Goal: Communication & Community: Answer question/provide support

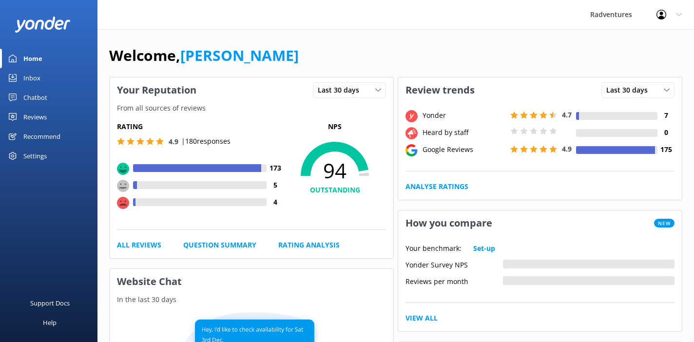
click at [37, 154] on div "Settings" at bounding box center [34, 156] width 23 height 20
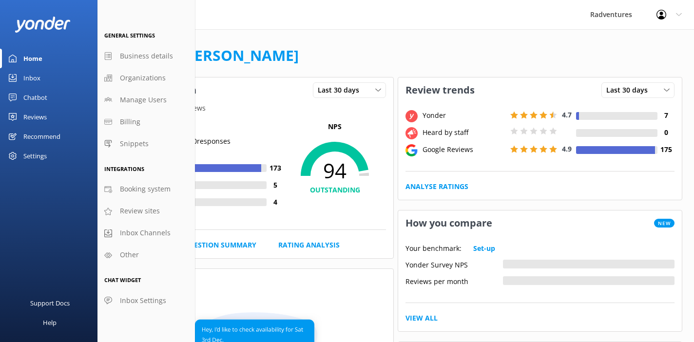
click at [664, 14] on icon at bounding box center [662, 15] width 10 height 10
click at [646, 40] on link "Profile Settings" at bounding box center [646, 41] width 98 height 24
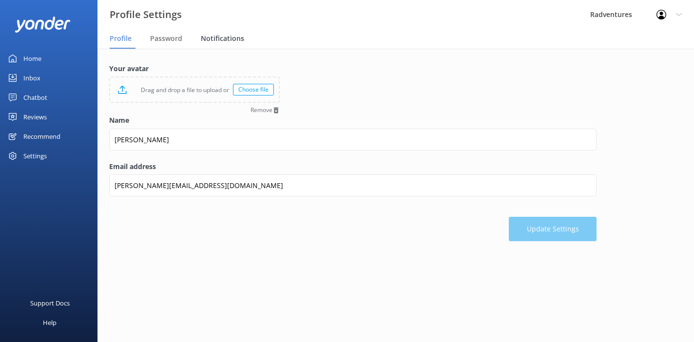
click at [225, 44] on div "Notifications" at bounding box center [224, 39] width 47 height 20
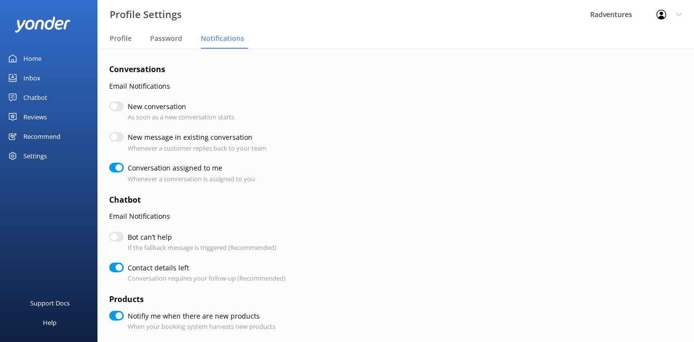
checkbox input "true"
click at [115, 170] on input "Conversation assigned to me" at bounding box center [116, 168] width 15 height 10
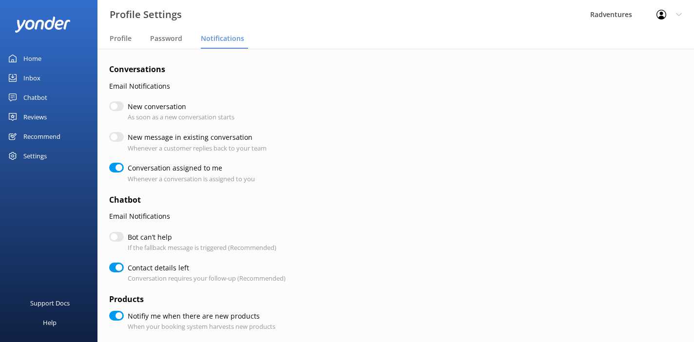
checkbox input "false"
checkbox input "true"
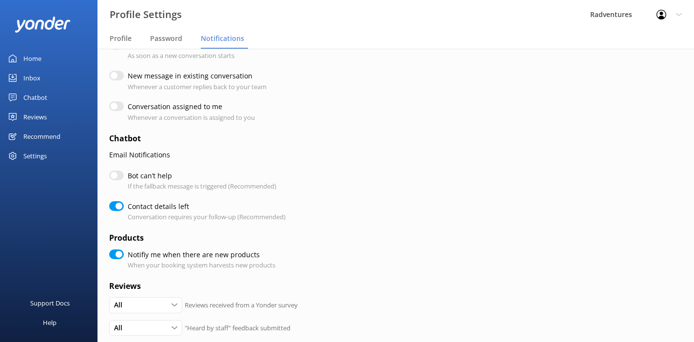
scroll to position [78, 0]
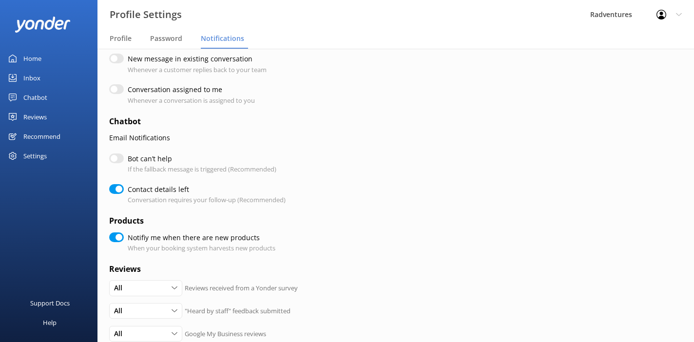
click at [117, 188] on input "Contact details left" at bounding box center [116, 189] width 15 height 10
checkbox input "false"
checkbox input "true"
click at [117, 234] on input "Notifiy me when there are new products" at bounding box center [116, 238] width 15 height 10
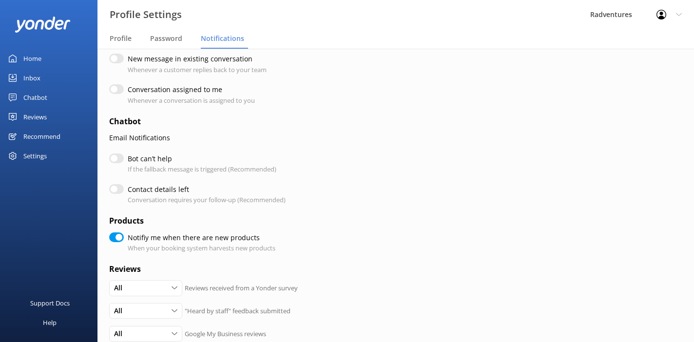
checkbox input "false"
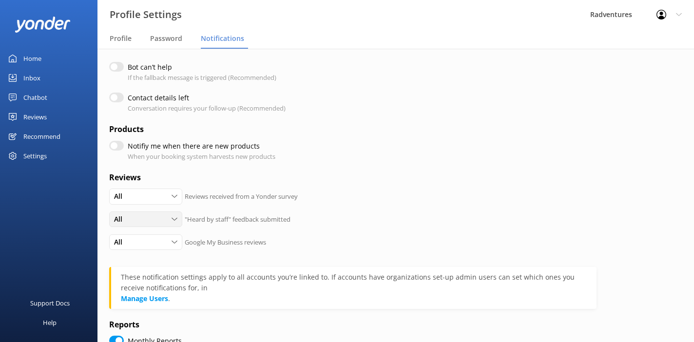
scroll to position [177, 0]
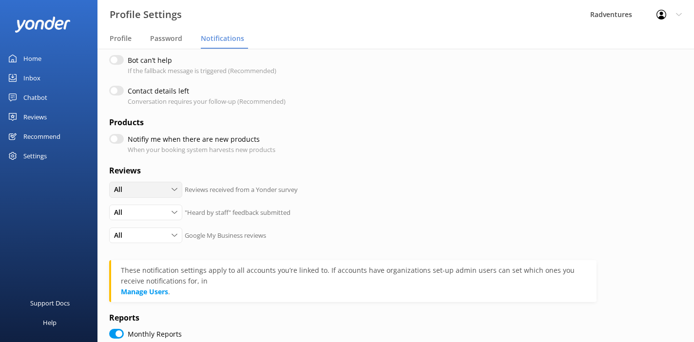
click at [140, 195] on div "All" at bounding box center [146, 189] width 68 height 11
click at [137, 246] on link "None" at bounding box center [153, 249] width 87 height 20
click at [145, 218] on div "All" at bounding box center [146, 212] width 68 height 11
click at [137, 274] on link "None" at bounding box center [153, 272] width 87 height 20
click at [140, 233] on div "All" at bounding box center [146, 235] width 68 height 11
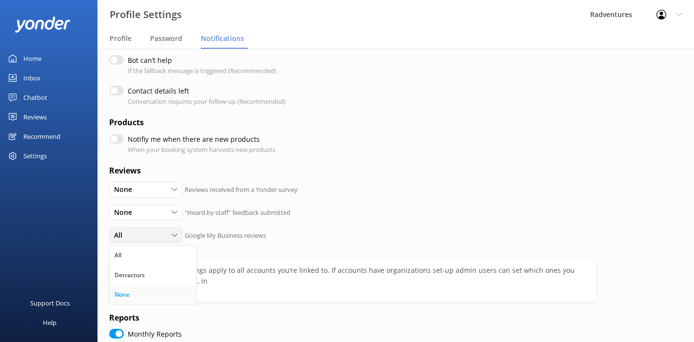
click at [135, 296] on link "None" at bounding box center [153, 295] width 87 height 20
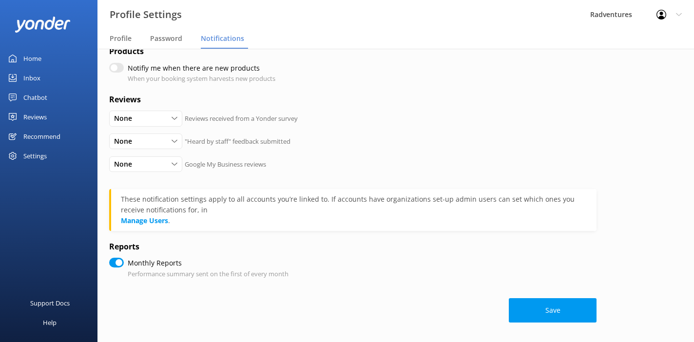
click at [118, 265] on input "Monthly Reports" at bounding box center [116, 263] width 15 height 10
checkbox input "false"
click at [526, 306] on button "Save" at bounding box center [553, 310] width 88 height 24
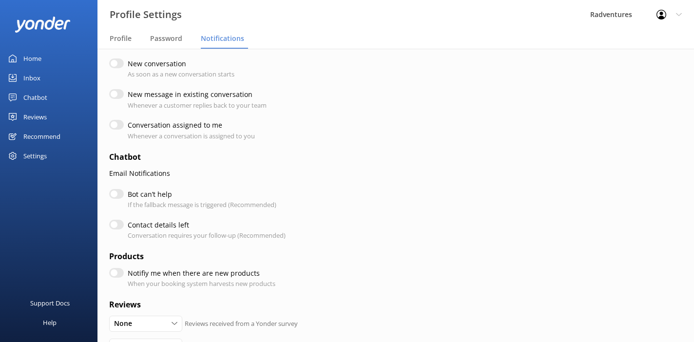
scroll to position [0, 0]
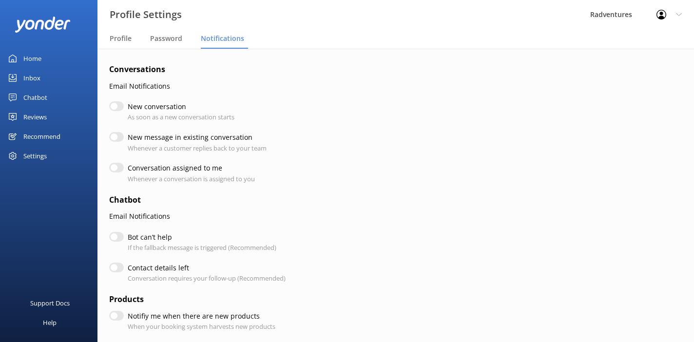
click at [677, 16] on icon at bounding box center [679, 15] width 6 height 6
click at [30, 78] on div "Inbox" at bounding box center [31, 78] width 17 height 20
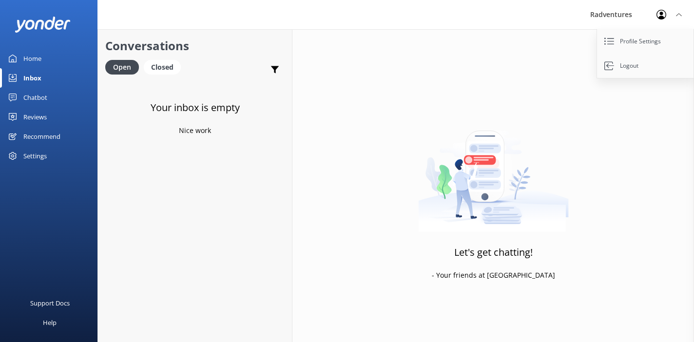
click at [38, 114] on div "Reviews" at bounding box center [34, 117] width 23 height 20
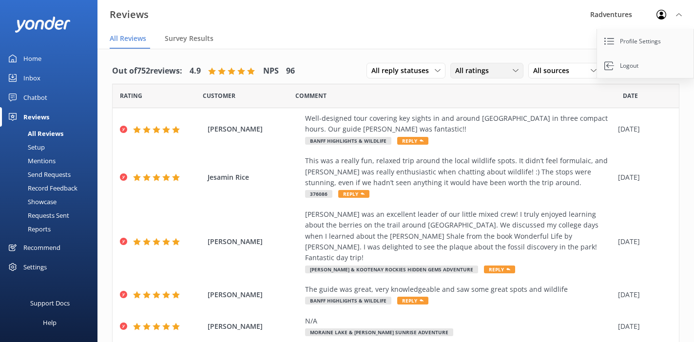
click at [472, 73] on span "All ratings" at bounding box center [474, 70] width 39 height 11
click at [538, 69] on span "All sources" at bounding box center [554, 70] width 42 height 11
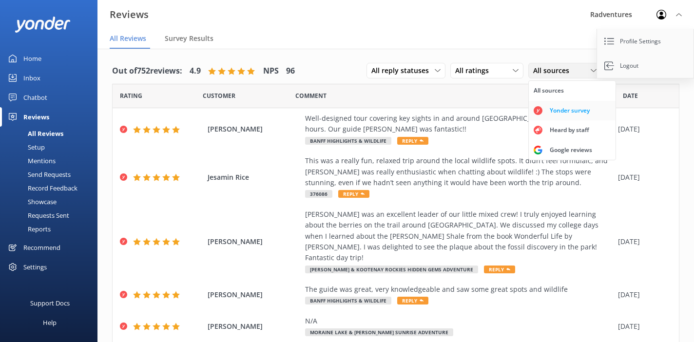
click at [547, 108] on div "Yonder survey" at bounding box center [570, 111] width 55 height 10
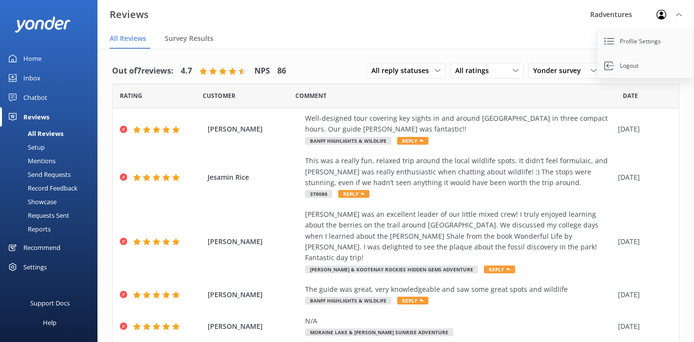
click at [682, 20] on div "Profile Settings Logout" at bounding box center [669, 14] width 50 height 29
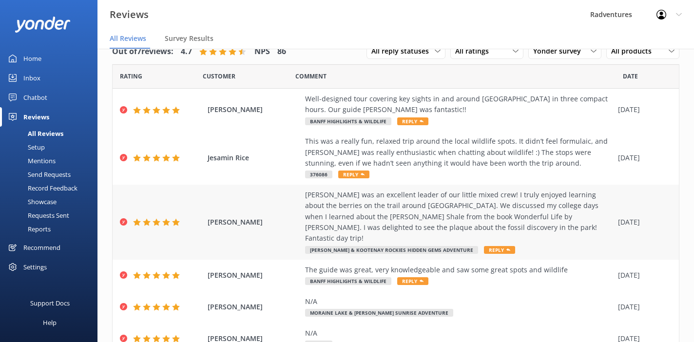
click at [455, 209] on div "[PERSON_NAME] was an excellent leader of our little mixed crew! I truly enjoyed…" at bounding box center [459, 217] width 308 height 55
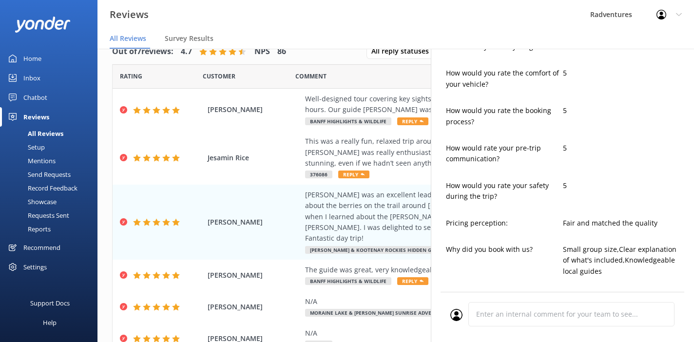
type textarea "Thank you so much for your wonderful review, [PERSON_NAME]! We're thrilled to h…"
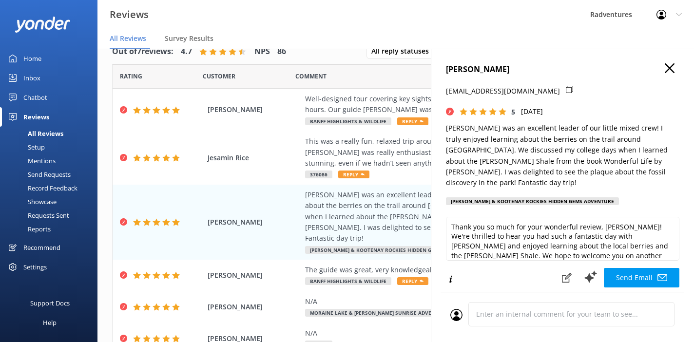
click at [668, 71] on icon "button" at bounding box center [670, 68] width 10 height 10
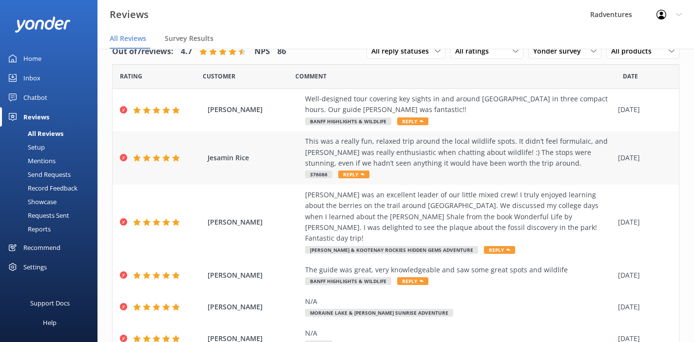
click at [412, 158] on div "This was a really fun, relaxed trip around the local wildlife spots. It didn’t …" at bounding box center [459, 152] width 308 height 33
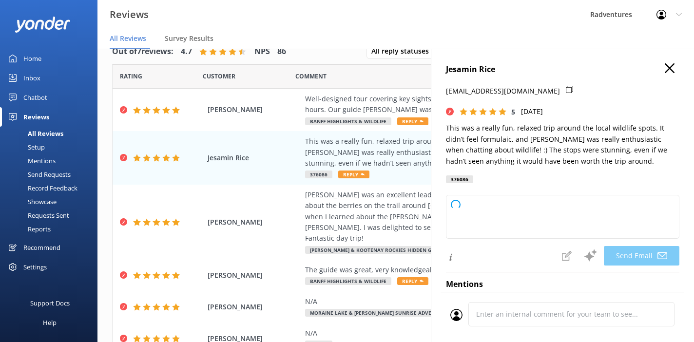
scroll to position [9, 0]
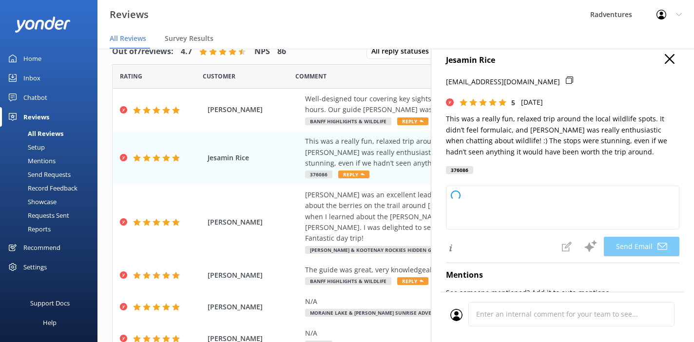
type textarea "Thank you so much for your wonderful review, [PERSON_NAME]! We're delighted to …"
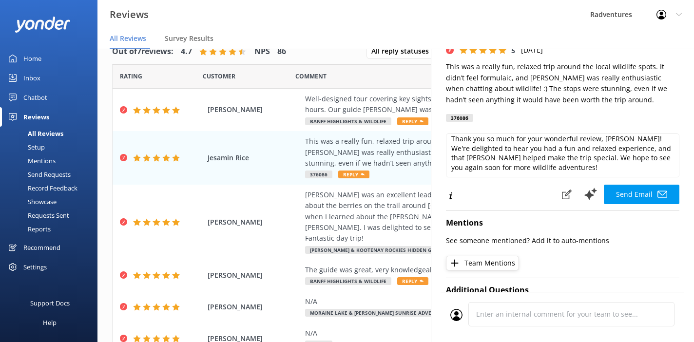
scroll to position [0, 0]
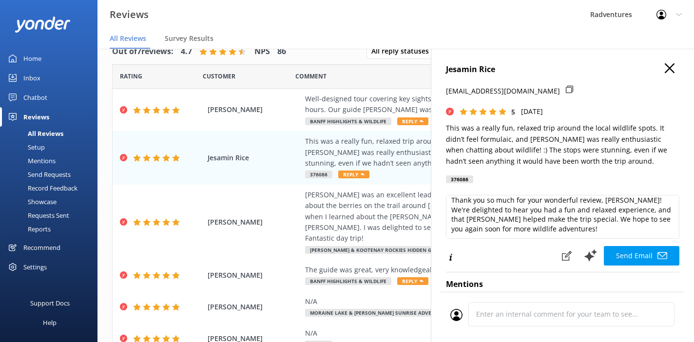
click at [669, 71] on icon "button" at bounding box center [670, 68] width 10 height 10
